Goal: Task Accomplishment & Management: Use online tool/utility

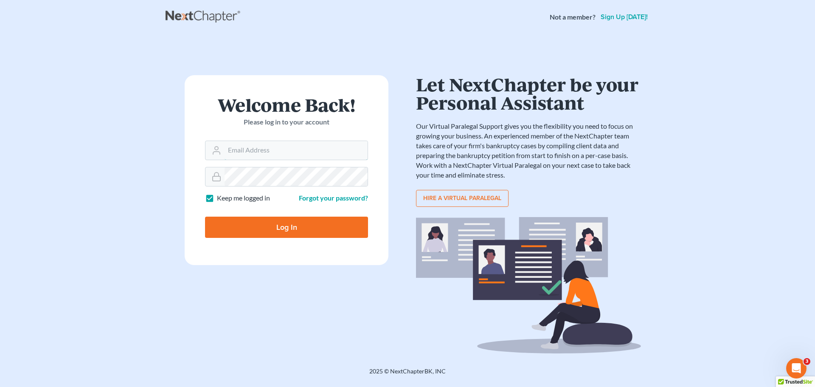
type input "[EMAIL_ADDRESS][DOMAIN_NAME]"
drag, startPoint x: 300, startPoint y: 229, endPoint x: 183, endPoint y: 136, distance: 149.6
click at [299, 229] on input "Log In" at bounding box center [286, 227] width 163 height 21
type input "Thinking..."
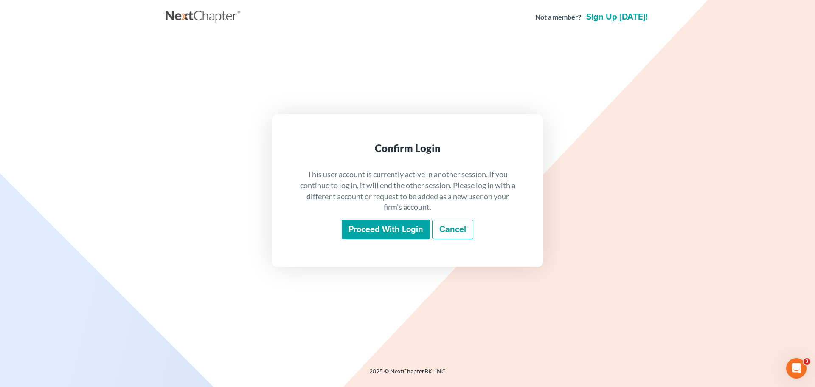
click at [387, 228] on input "Proceed with login" at bounding box center [386, 230] width 88 height 20
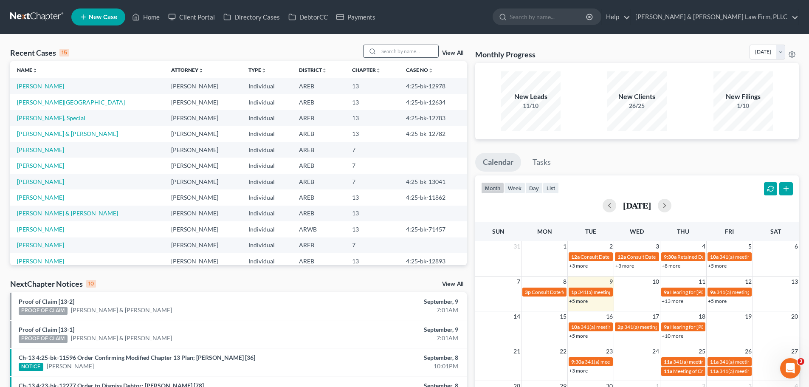
click at [395, 50] on input "search" at bounding box center [408, 51] width 59 height 12
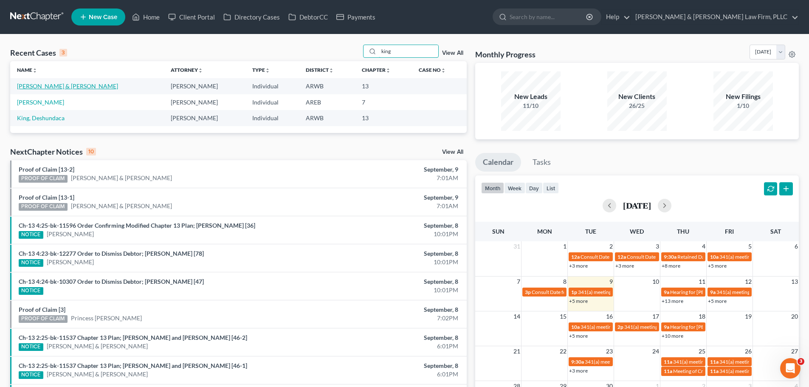
type input "king"
click at [43, 86] on link "[PERSON_NAME] & [PERSON_NAME]" at bounding box center [67, 85] width 101 height 7
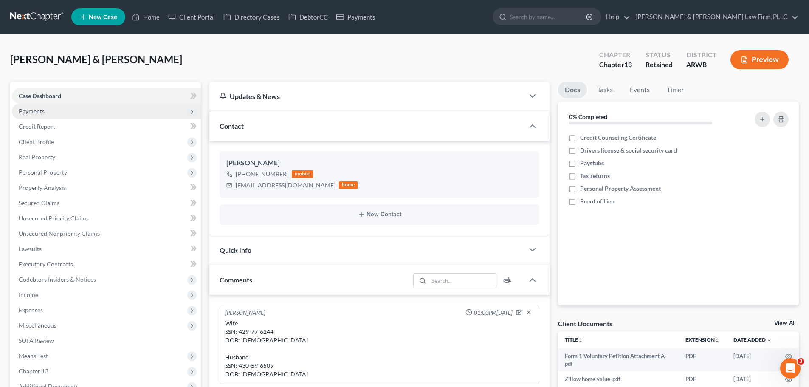
click at [58, 104] on span "Payments" at bounding box center [106, 111] width 189 height 15
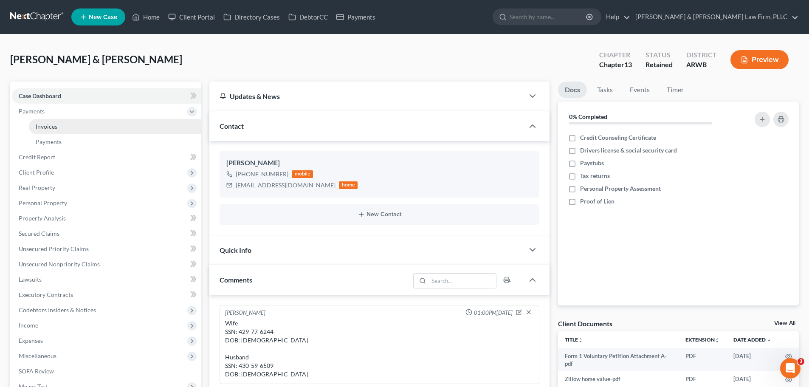
click at [54, 121] on link "Invoices" at bounding box center [115, 126] width 172 height 15
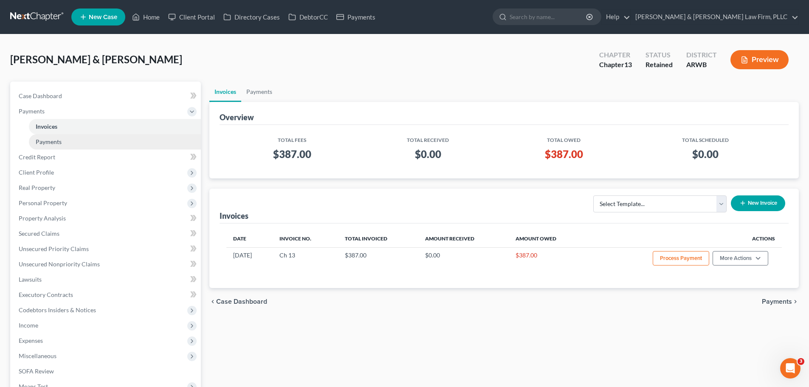
click at [68, 138] on link "Payments" at bounding box center [115, 141] width 172 height 15
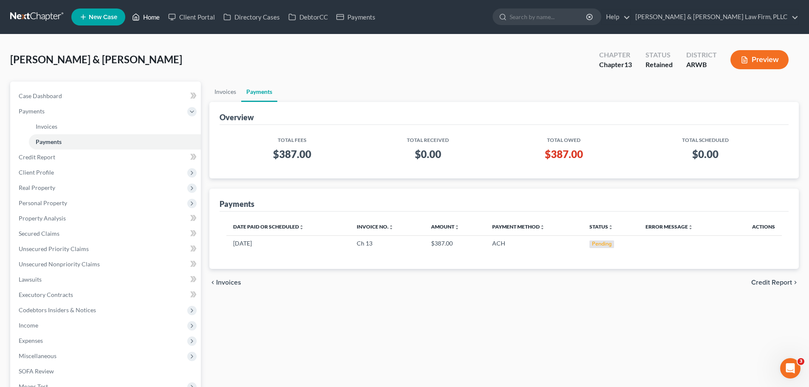
click at [143, 17] on link "Home" at bounding box center [146, 16] width 36 height 15
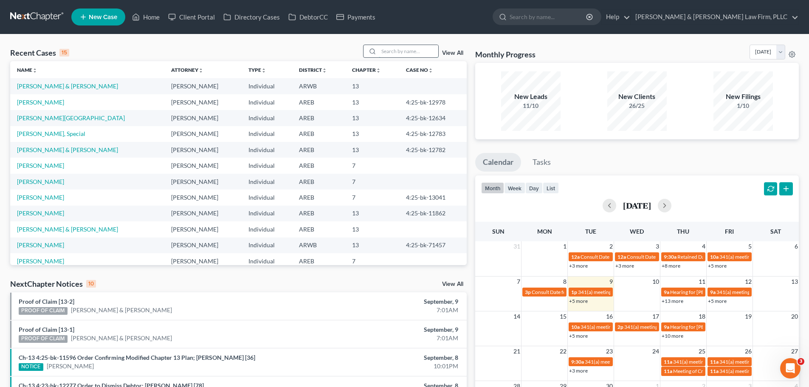
click at [397, 50] on input "search" at bounding box center [408, 51] width 59 height 12
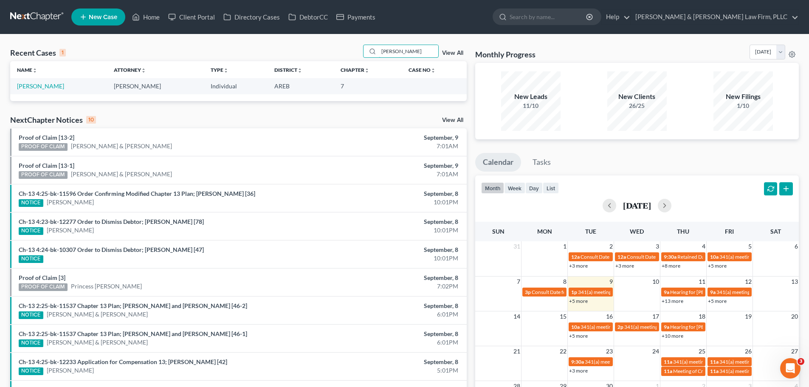
type input "myles"
drag, startPoint x: 48, startPoint y: 86, endPoint x: 41, endPoint y: 90, distance: 8.5
click at [48, 86] on link "Myles, Kendrick" at bounding box center [40, 85] width 47 height 7
select select "8"
select select "2"
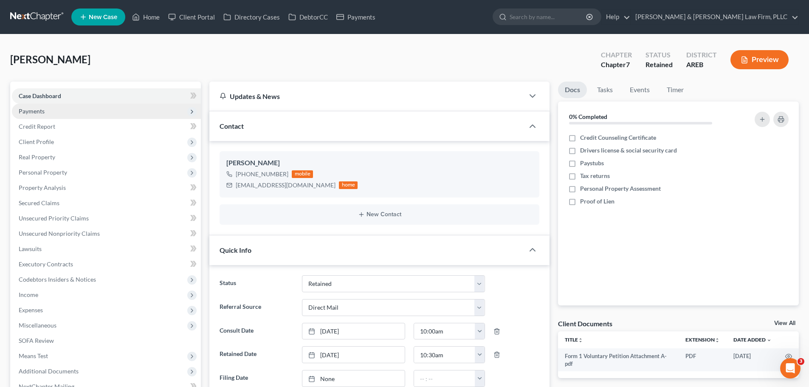
click at [33, 112] on span "Payments" at bounding box center [32, 110] width 26 height 7
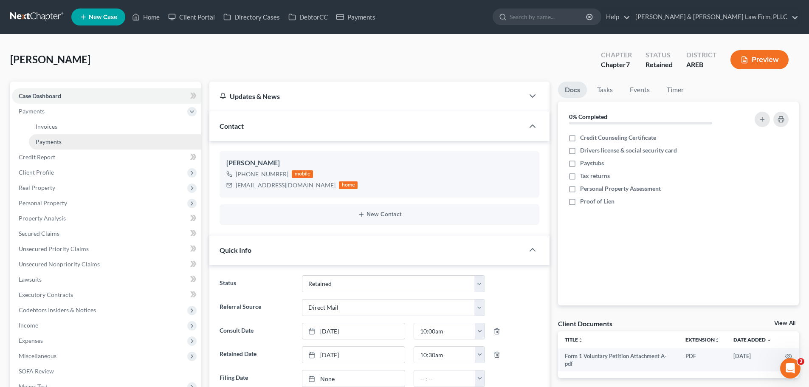
click at [34, 139] on link "Payments" at bounding box center [115, 141] width 172 height 15
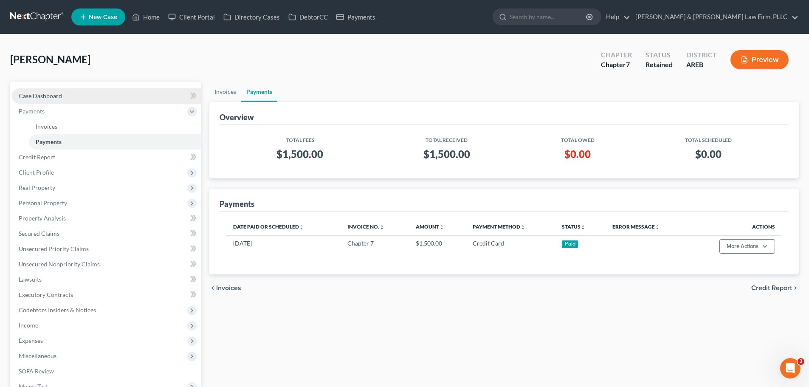
click at [76, 92] on link "Case Dashboard" at bounding box center [106, 95] width 189 height 15
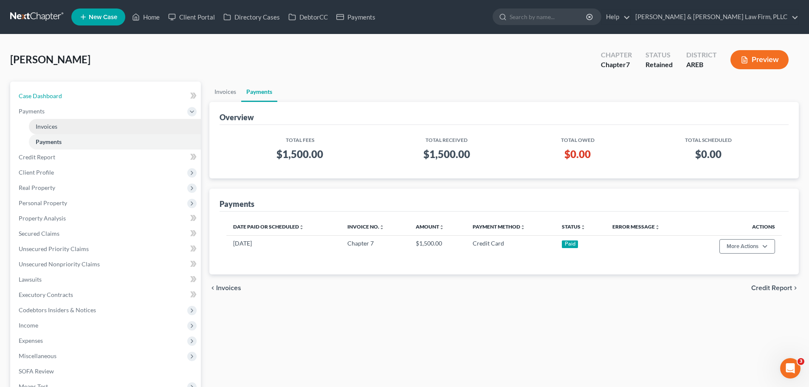
select select "2"
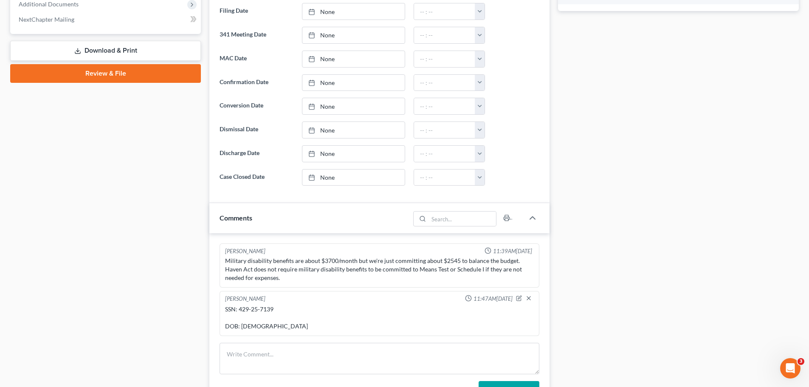
scroll to position [382, 0]
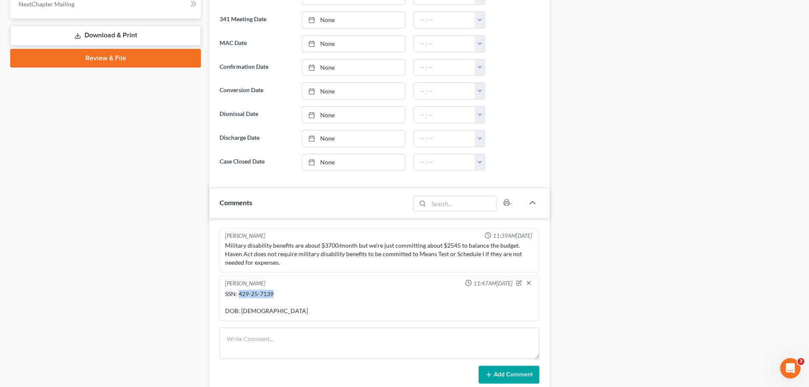
drag, startPoint x: 275, startPoint y: 293, endPoint x: 240, endPoint y: 297, distance: 35.5
click at [240, 297] on div "SSN: 429-25-7139 DOB: 11/01/1970" at bounding box center [379, 302] width 309 height 25
copy div "429-25-7139"
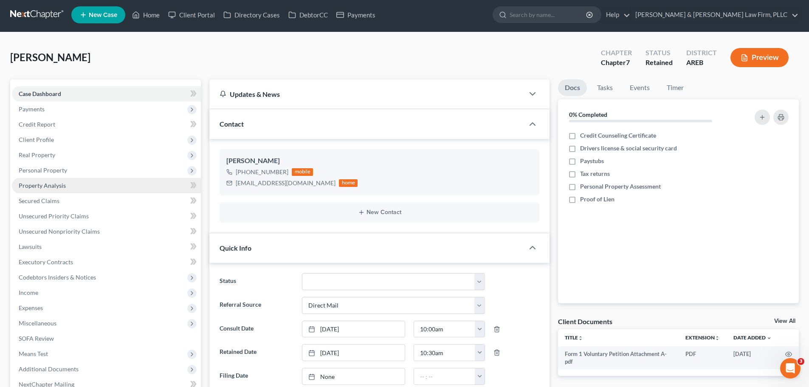
scroll to position [0, 0]
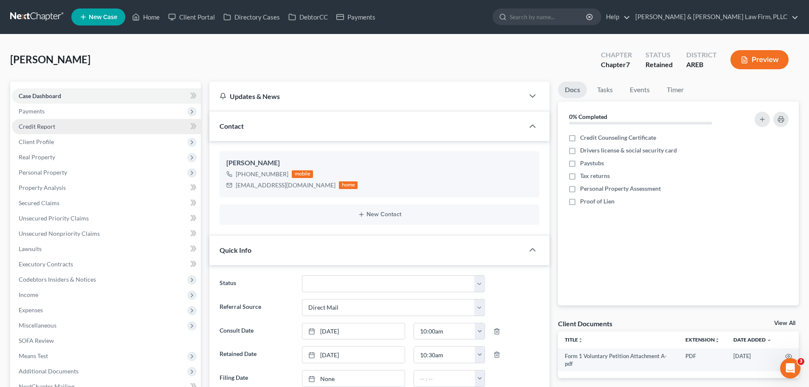
click at [49, 123] on span "Credit Report" at bounding box center [37, 126] width 37 height 7
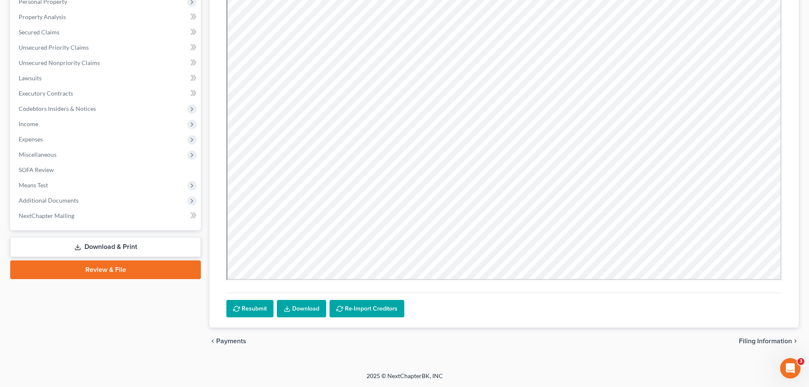
click at [71, 253] on link "Download & Print" at bounding box center [105, 247] width 191 height 20
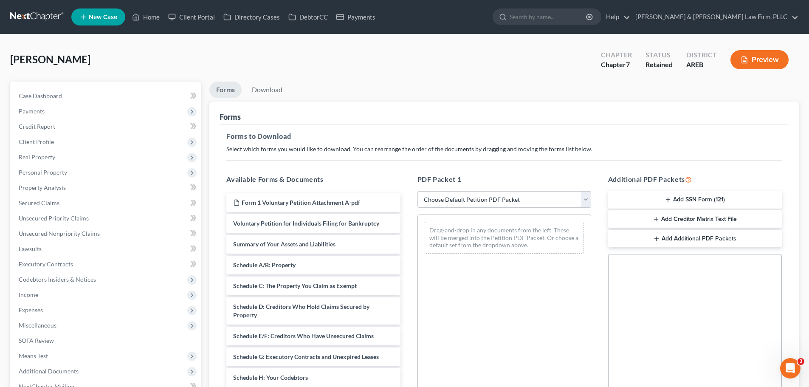
click at [456, 202] on select "Choose Default Petition PDF Packet Complete Bankruptcy Petition (all forms and …" at bounding box center [504, 199] width 174 height 17
select select "0"
click at [417, 191] on select "Choose Default Petition PDF Packet Complete Bankruptcy Petition (all forms and …" at bounding box center [504, 199] width 174 height 17
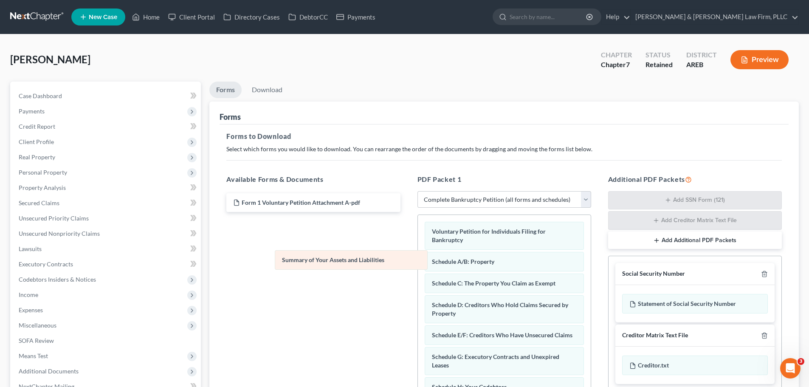
drag, startPoint x: 485, startPoint y: 257, endPoint x: 331, endPoint y: 255, distance: 154.6
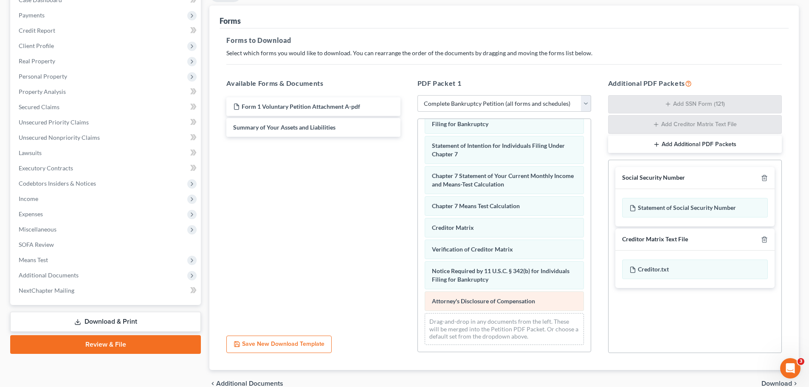
scroll to position [127, 0]
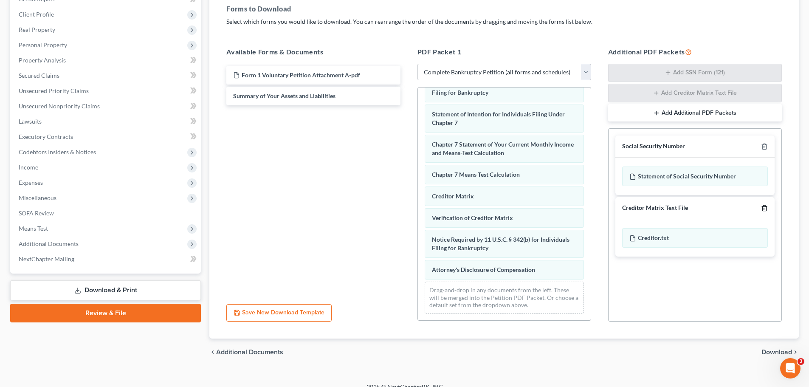
click at [761, 209] on div at bounding box center [763, 208] width 10 height 8
click at [763, 207] on icon "button" at bounding box center [764, 208] width 7 height 7
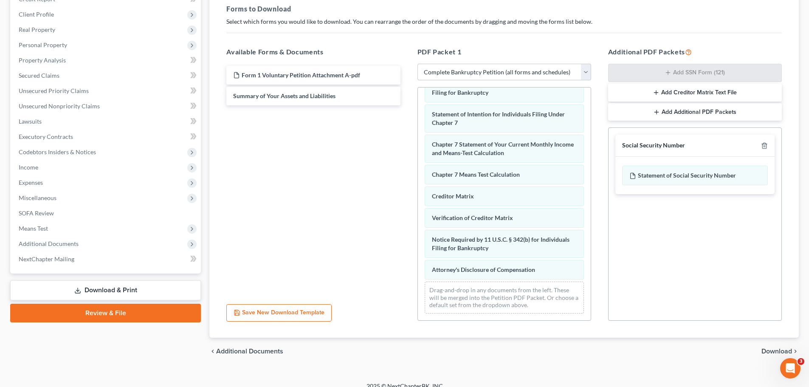
click at [771, 350] on span "Download" at bounding box center [776, 351] width 31 height 7
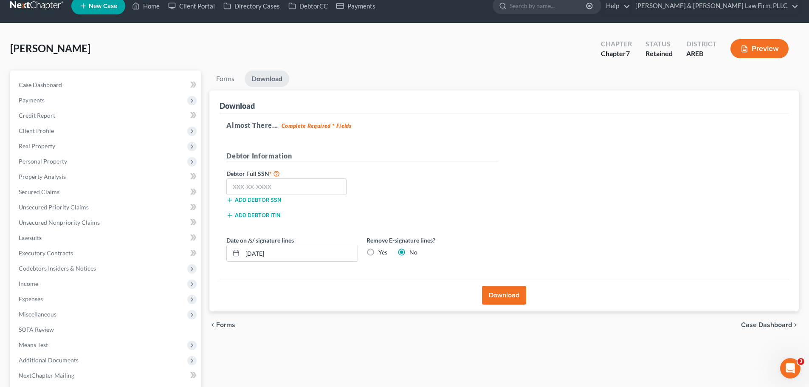
scroll to position [0, 0]
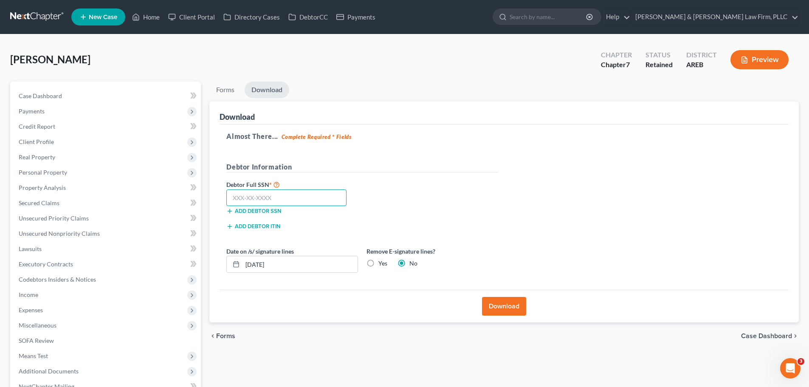
click at [254, 196] on input "text" at bounding box center [286, 197] width 120 height 17
paste input "429-25-7139"
type input "429-25-7139"
click at [378, 263] on label "Yes" at bounding box center [382, 263] width 9 height 8
click at [382, 263] on input "Yes" at bounding box center [385, 262] width 6 height 6
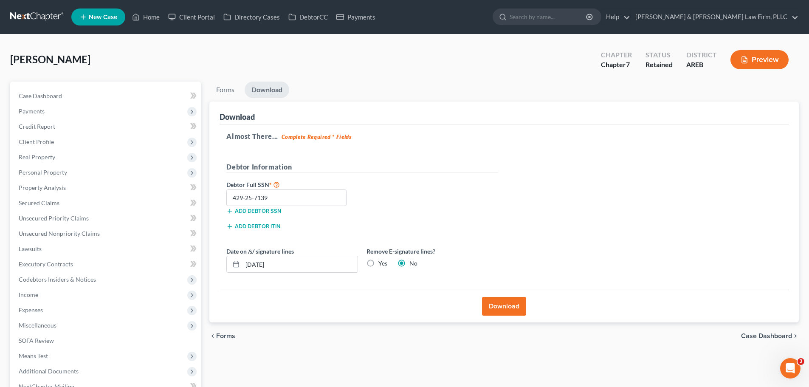
radio input "true"
radio input "false"
click at [490, 303] on button "Download" at bounding box center [504, 306] width 44 height 19
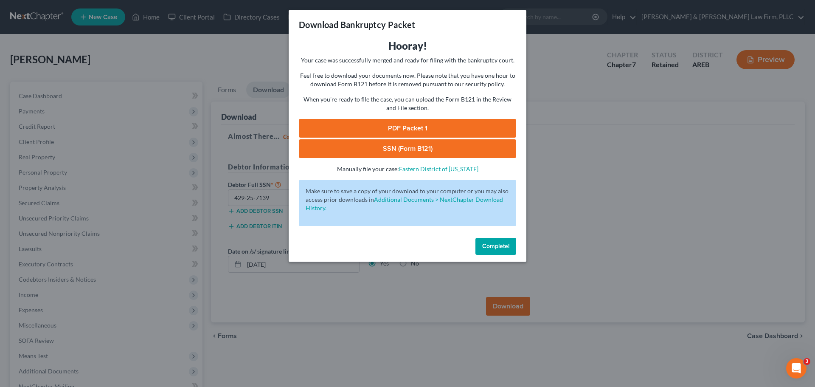
click at [351, 130] on link "PDF Packet 1" at bounding box center [407, 128] width 217 height 19
click at [388, 152] on link "SSN (Form B121)" at bounding box center [407, 148] width 217 height 19
click at [498, 248] on span "Complete!" at bounding box center [495, 245] width 27 height 7
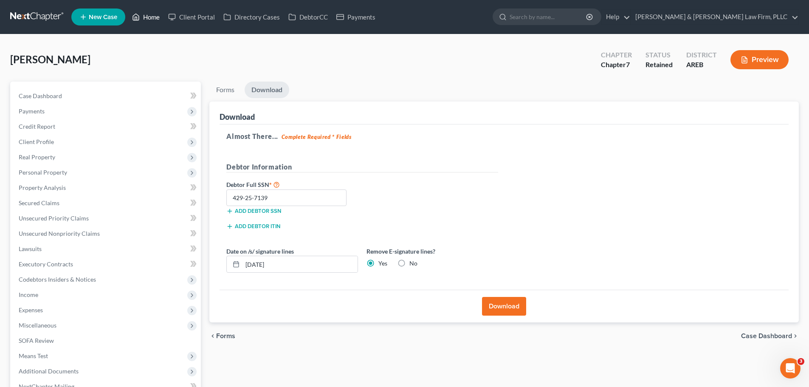
click at [140, 18] on icon at bounding box center [136, 17] width 8 height 10
click at [302, 12] on link "DebtorCC" at bounding box center [308, 16] width 48 height 15
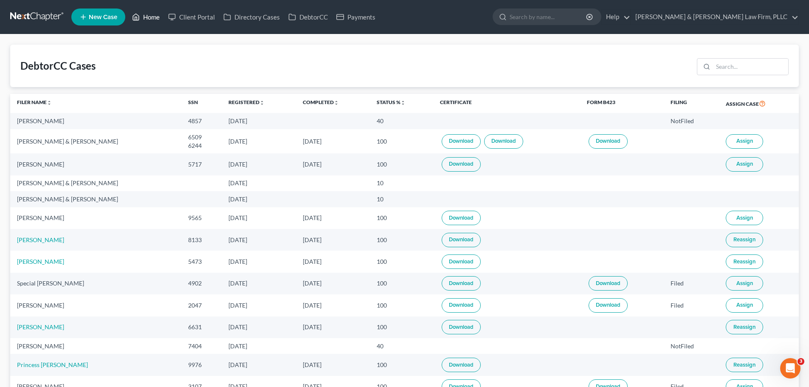
click at [155, 21] on link "Home" at bounding box center [146, 16] width 36 height 15
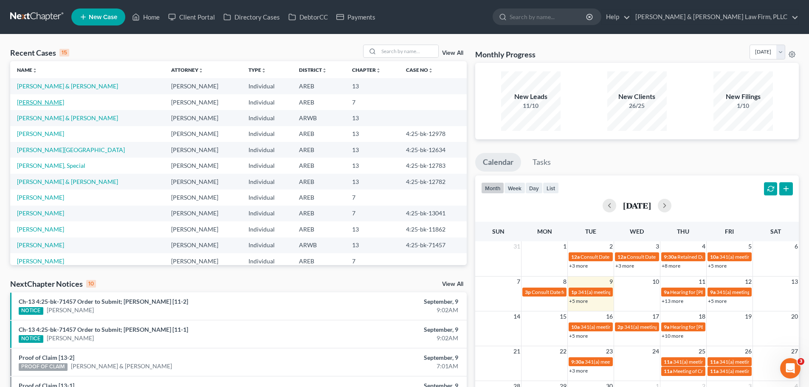
click at [48, 99] on link "Myles, Kendrick" at bounding box center [40, 102] width 47 height 7
select select "2"
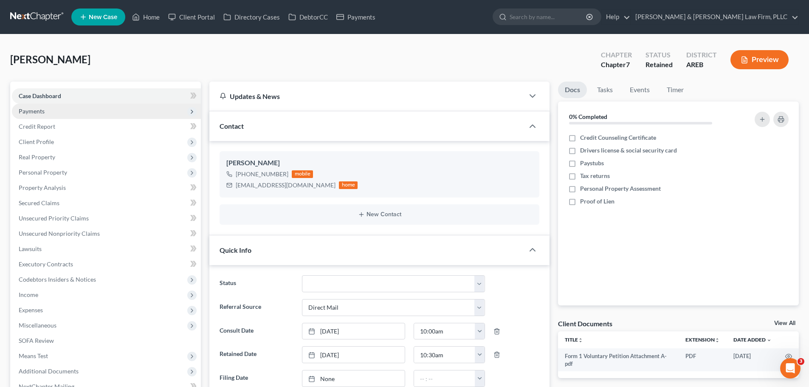
click at [48, 106] on span "Payments" at bounding box center [106, 111] width 189 height 15
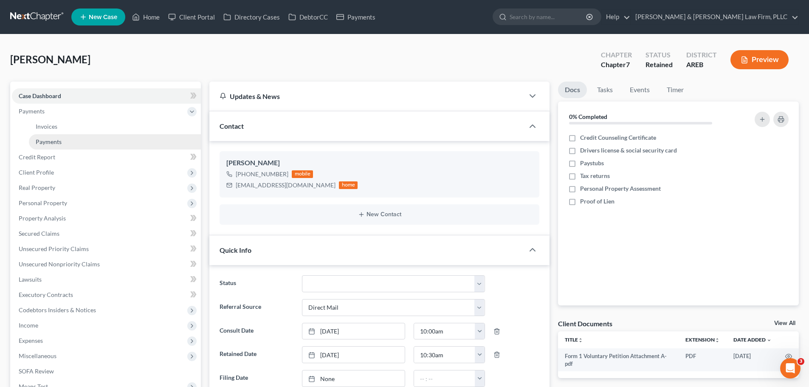
click at [53, 140] on span "Payments" at bounding box center [49, 141] width 26 height 7
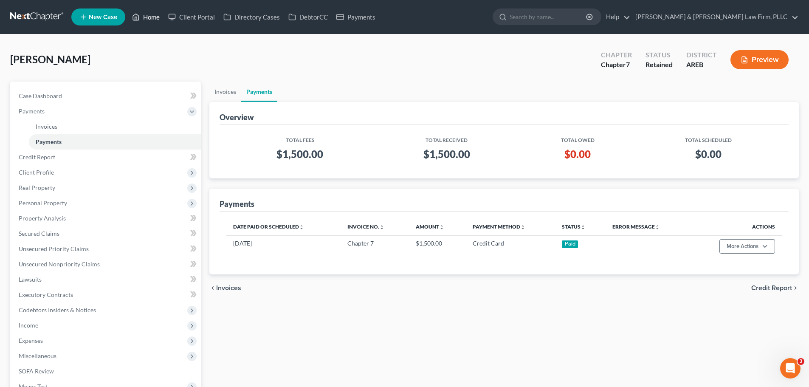
click at [142, 20] on link "Home" at bounding box center [146, 16] width 36 height 15
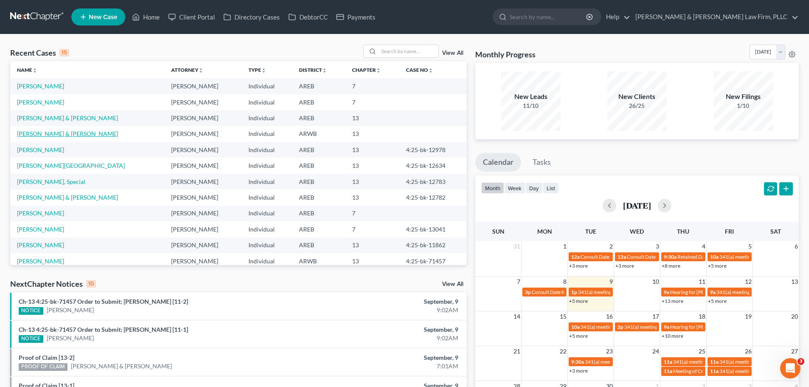
click at [43, 135] on link "King, Johnny & Britteny" at bounding box center [67, 133] width 101 height 7
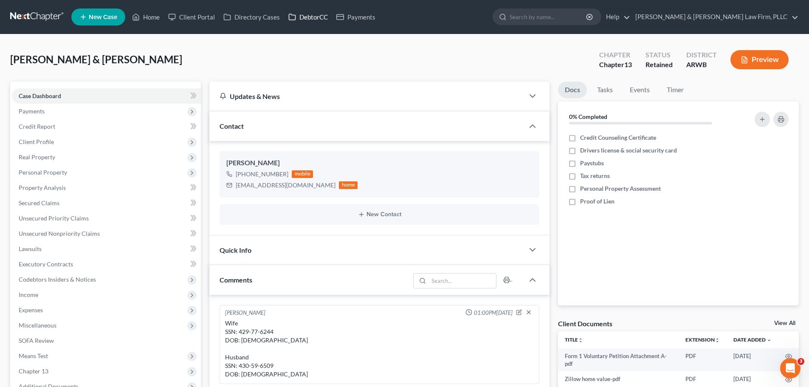
click at [293, 19] on icon at bounding box center [292, 17] width 8 height 10
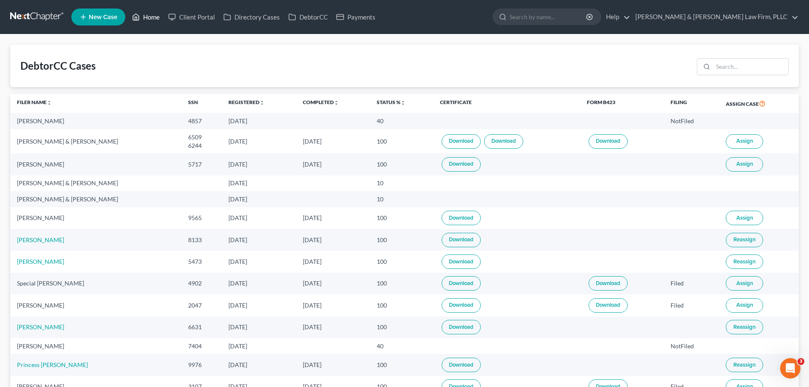
click at [141, 16] on link "Home" at bounding box center [146, 16] width 36 height 15
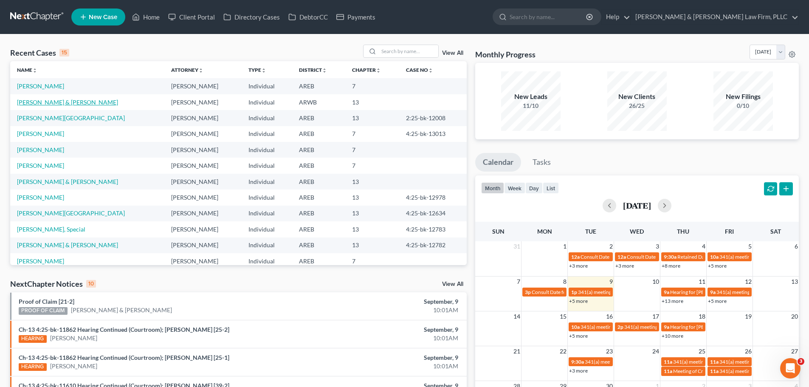
click at [74, 102] on link "King, Johnny & Britteny" at bounding box center [67, 102] width 101 height 7
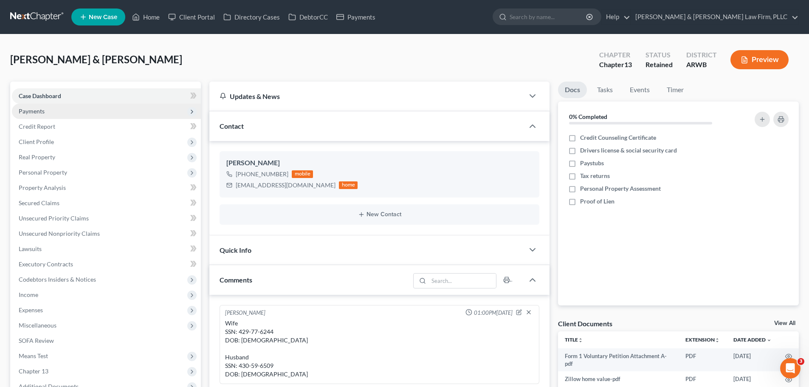
click at [69, 107] on span "Payments" at bounding box center [106, 111] width 189 height 15
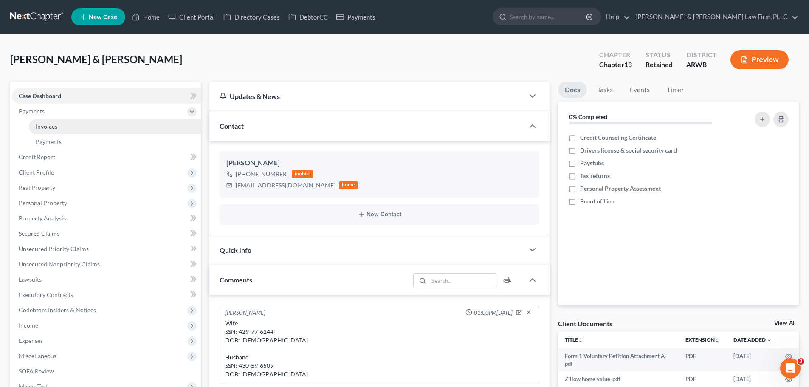
click at [64, 129] on link "Invoices" at bounding box center [115, 126] width 172 height 15
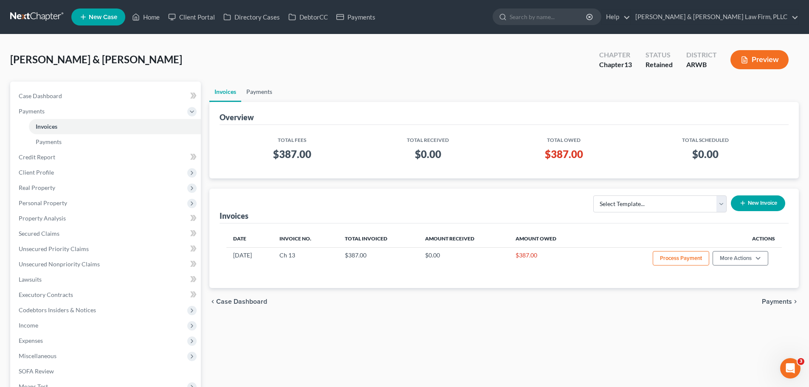
click at [262, 97] on link "Payments" at bounding box center [259, 92] width 36 height 20
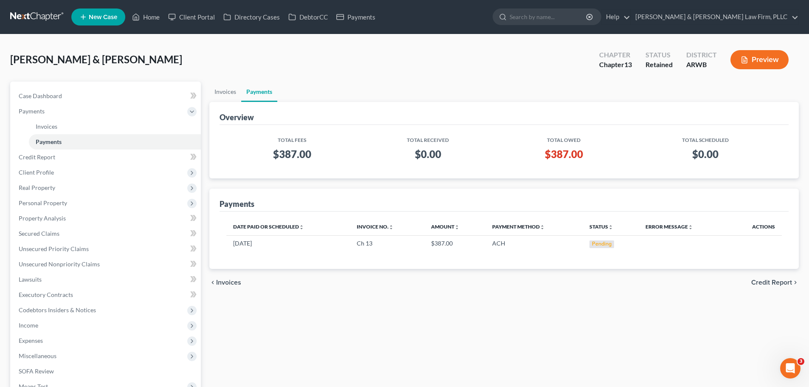
click at [371, 170] on div "Total Fees Total Received Total Owed Total Scheduled $387.00 $0.00 $387.00 $0.00" at bounding box center [504, 152] width 569 height 54
